Goal: Information Seeking & Learning: Learn about a topic

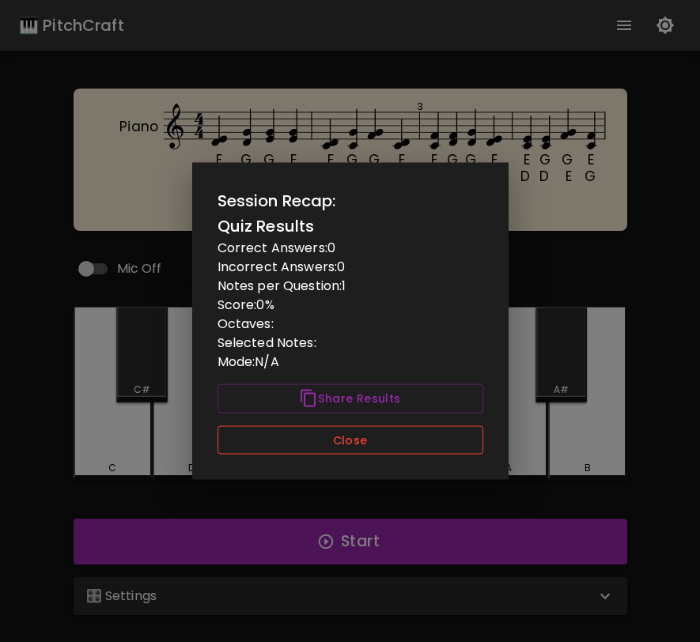
click at [368, 439] on button "Close" at bounding box center [350, 439] width 266 height 29
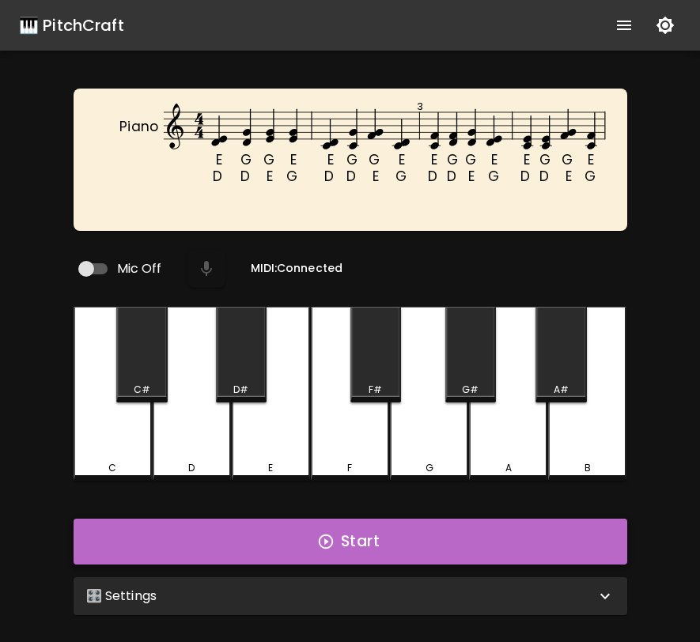
click at [372, 519] on button "Start" at bounding box center [351, 542] width 554 height 46
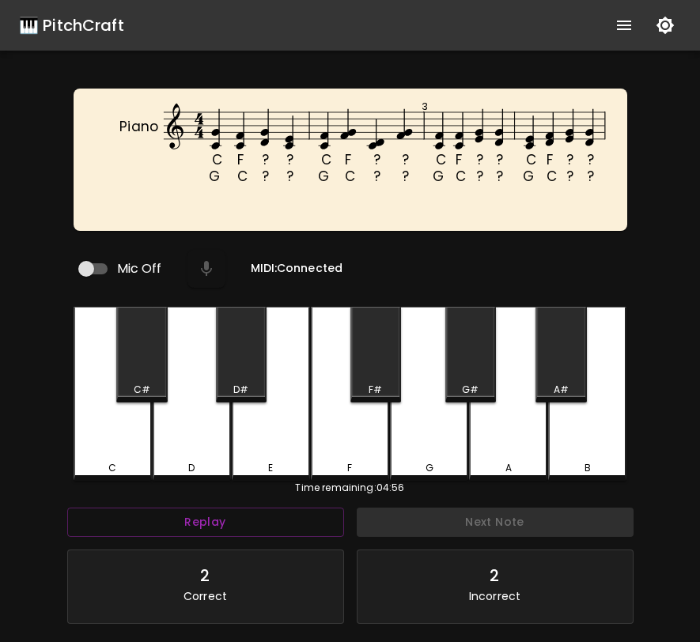
scroll to position [158, 0]
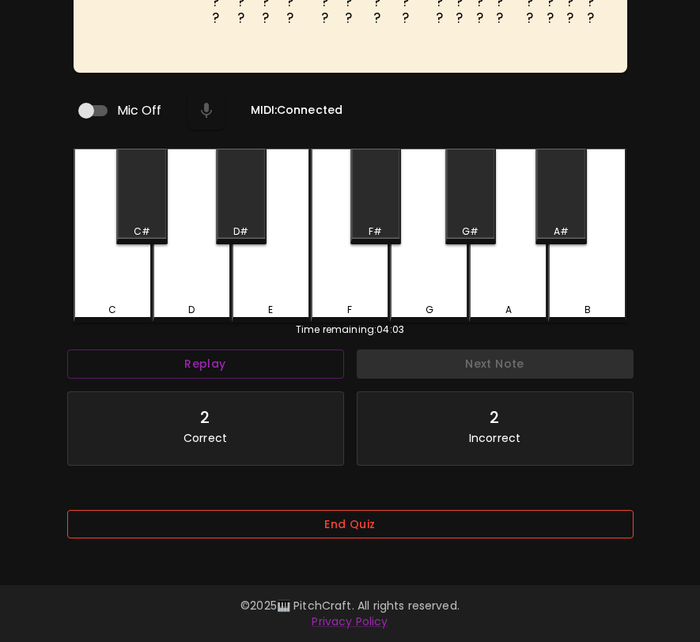
click at [521, 532] on button "End Quiz" at bounding box center [350, 524] width 566 height 29
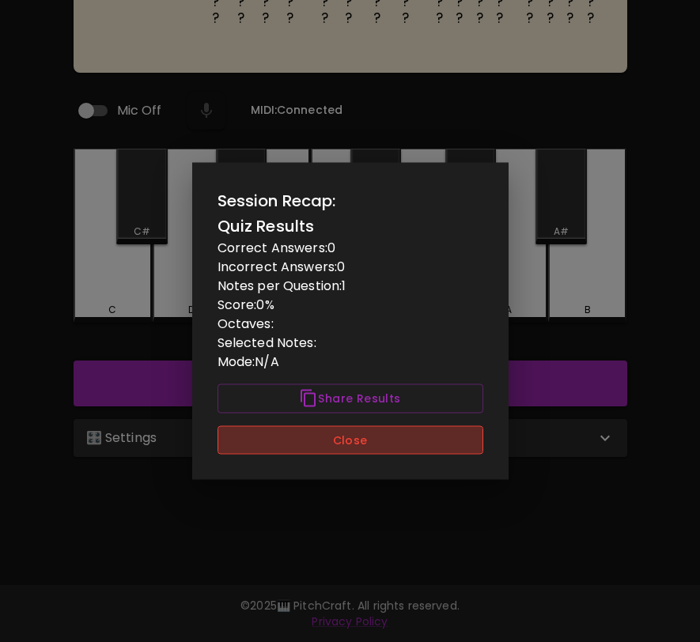
click at [467, 433] on button "Close" at bounding box center [350, 439] width 266 height 29
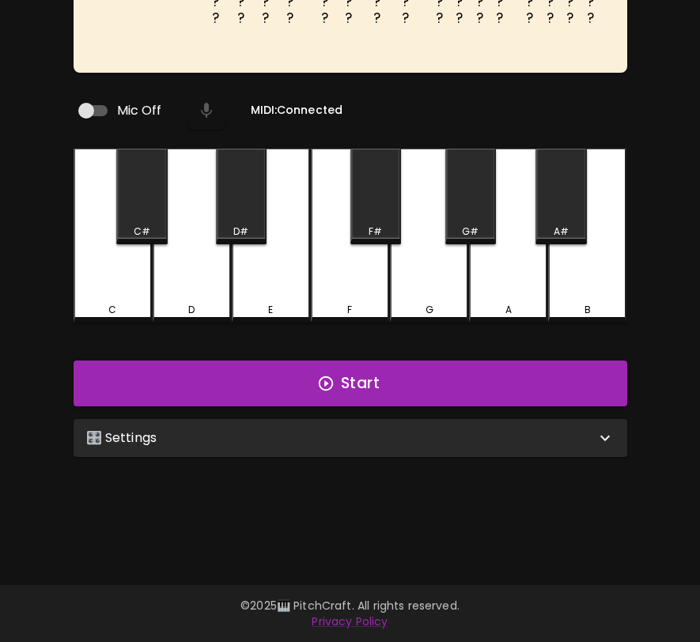
click at [467, 433] on div "🎛️ Settings" at bounding box center [340, 438] width 509 height 19
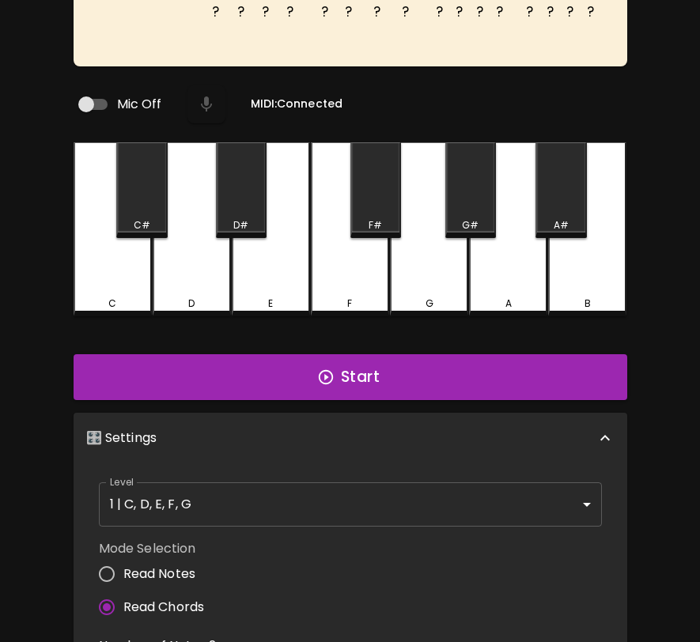
scroll to position [0, 0]
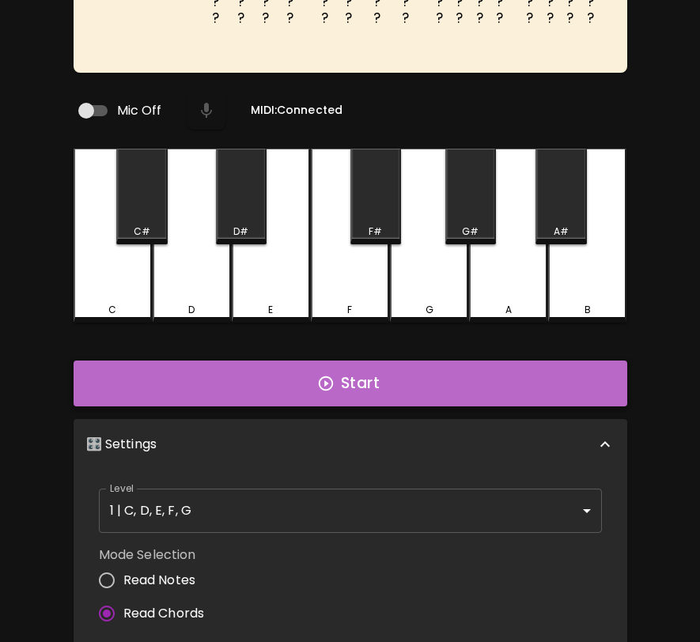
click at [467, 383] on button "Start" at bounding box center [351, 384] width 554 height 46
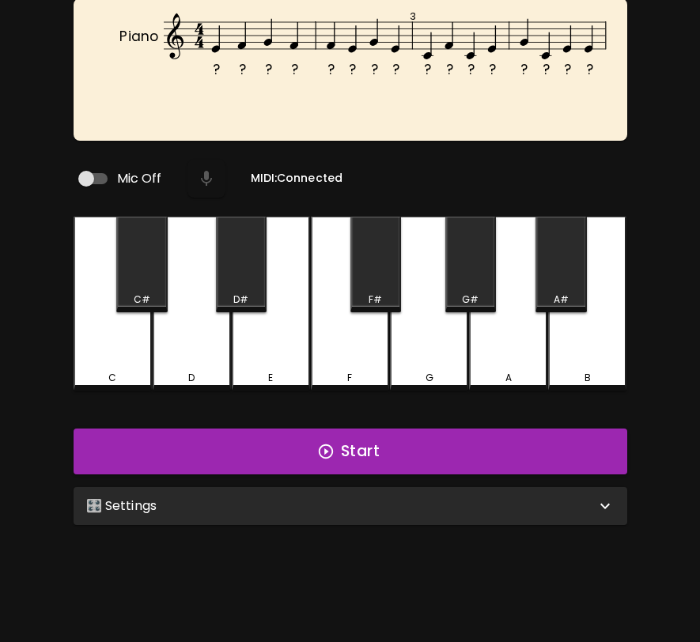
scroll to position [158, 0]
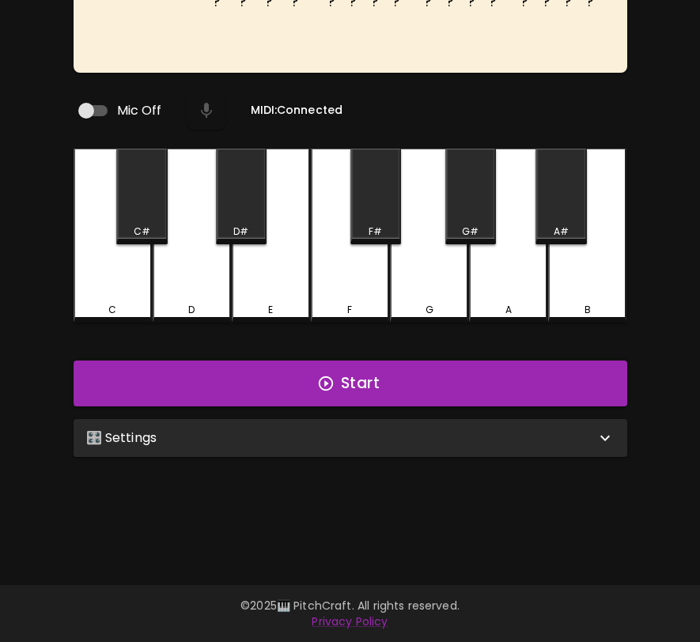
click at [387, 434] on div "🎛️ Settings" at bounding box center [340, 438] width 509 height 19
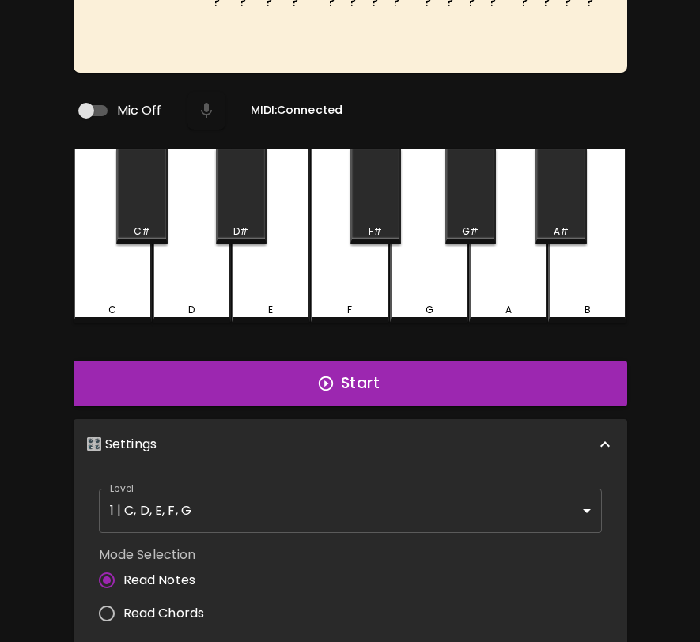
click at [184, 604] on span "Read Chords" at bounding box center [163, 613] width 81 height 19
click at [123, 600] on input "Read Chords" at bounding box center [106, 613] width 33 height 33
radio input "true"
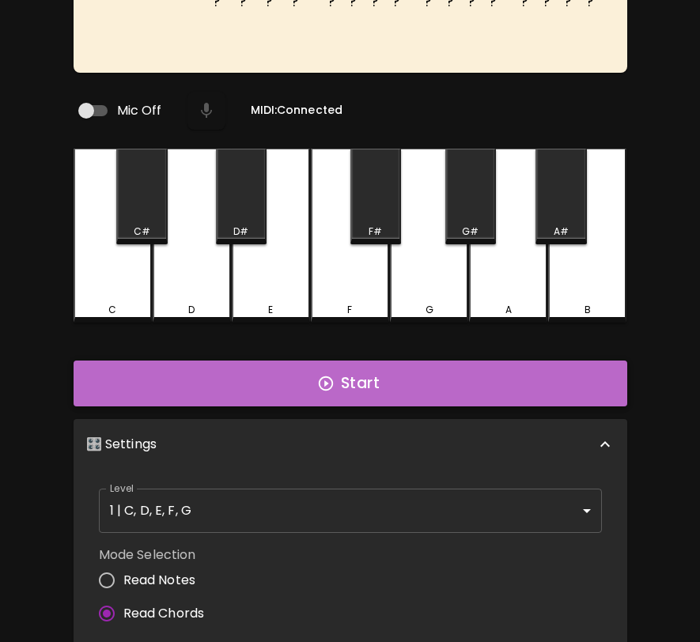
click at [304, 392] on button "Start" at bounding box center [351, 384] width 554 height 46
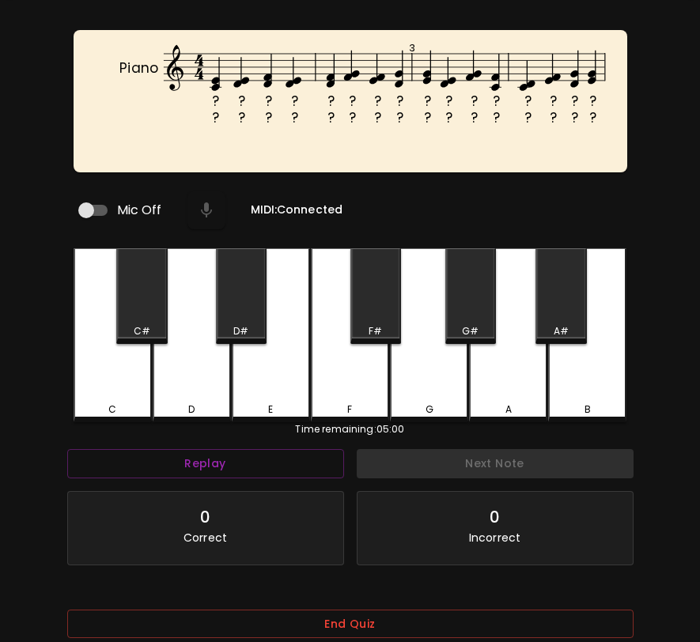
scroll to position [0, 0]
